Goal: Task Accomplishment & Management: Use online tool/utility

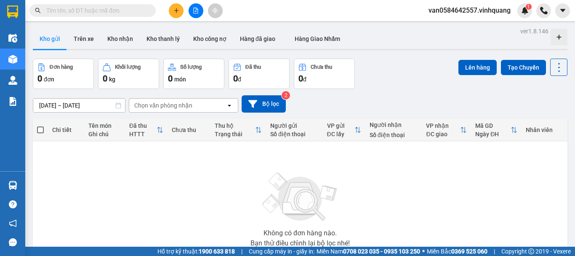
click at [80, 8] on input "text" at bounding box center [95, 10] width 99 height 9
paste input "0989547999"
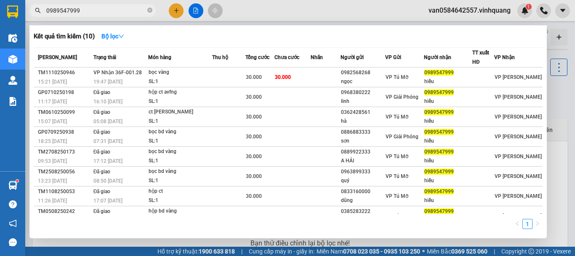
click at [88, 9] on input "0989547999" at bounding box center [95, 10] width 99 height 9
paste input "04987565"
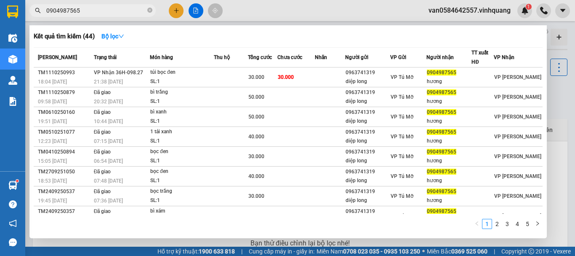
click at [84, 11] on input "0904987565" at bounding box center [95, 10] width 99 height 9
paste input "3279243"
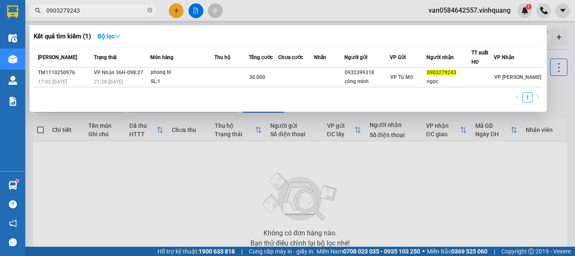
click at [90, 9] on input "0903279243" at bounding box center [95, 10] width 99 height 9
paste input "85642222"
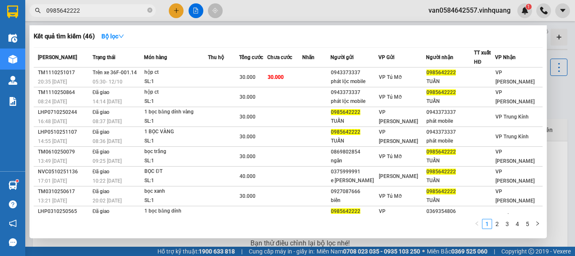
click at [81, 7] on input "0985642222" at bounding box center [95, 10] width 99 height 9
paste input "395244684"
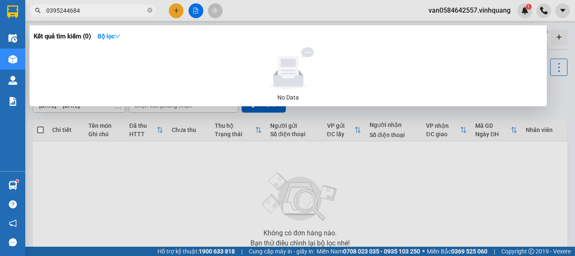
click at [88, 8] on input "0395244684" at bounding box center [95, 10] width 99 height 9
paste input "899158896"
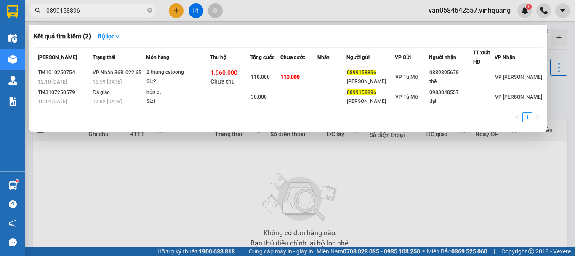
click at [84, 10] on input "0899158896" at bounding box center [95, 10] width 99 height 9
click at [85, 9] on input "0899158896" at bounding box center [95, 10] width 99 height 9
paste input "966425099"
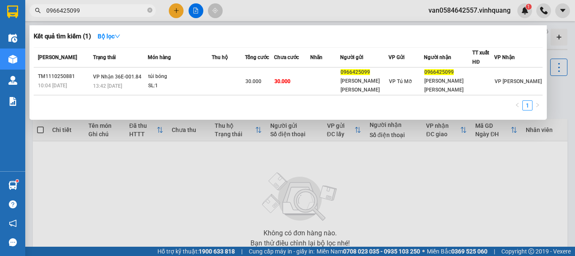
click at [88, 9] on input "0966425099" at bounding box center [95, 10] width 99 height 9
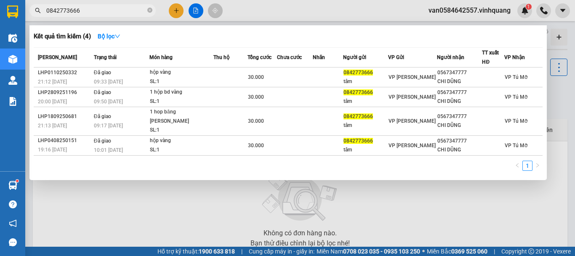
click at [91, 11] on input "0842773666" at bounding box center [95, 10] width 99 height 9
click at [91, 12] on input "0842773666" at bounding box center [95, 10] width 99 height 9
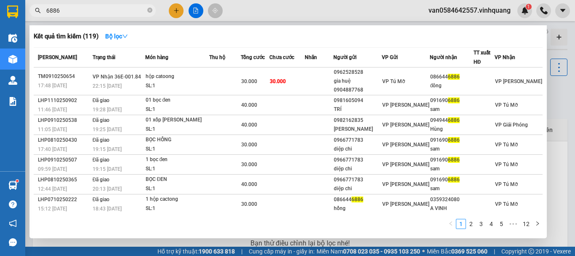
click at [73, 11] on input "6886" at bounding box center [95, 10] width 99 height 9
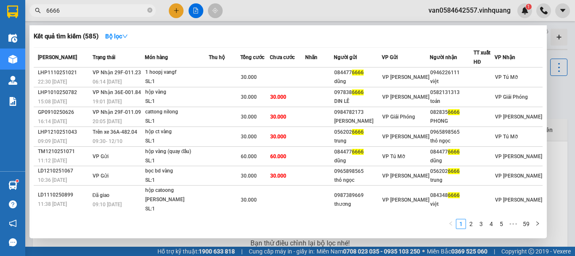
type input "6666"
